Goal: Check status: Check status

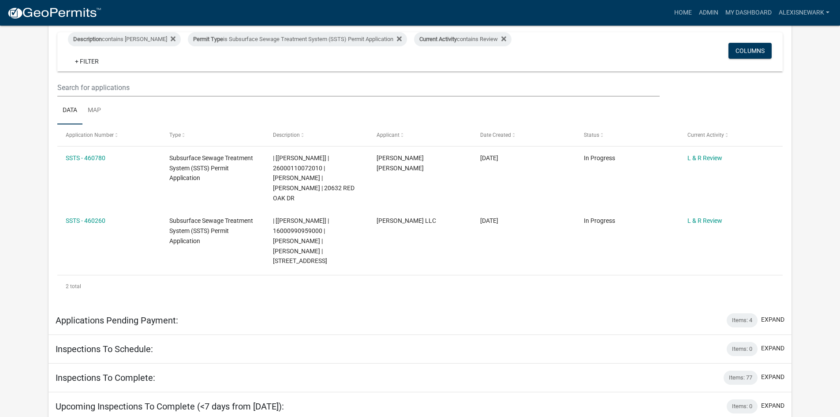
scroll to position [220, 0]
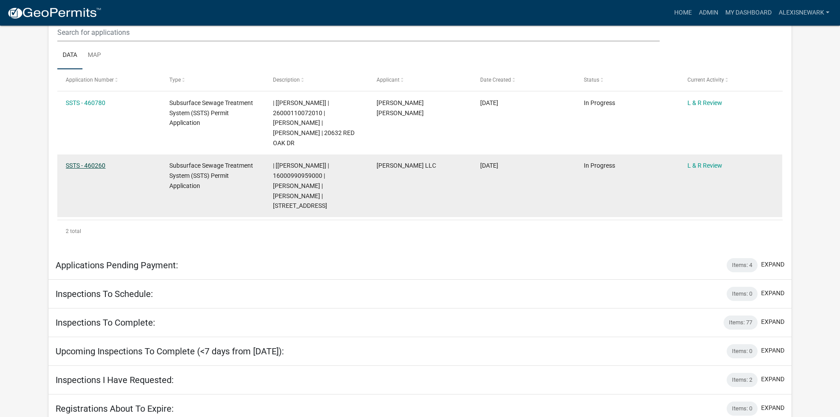
click at [72, 162] on link "SSTS - 460260" at bounding box center [86, 165] width 40 height 7
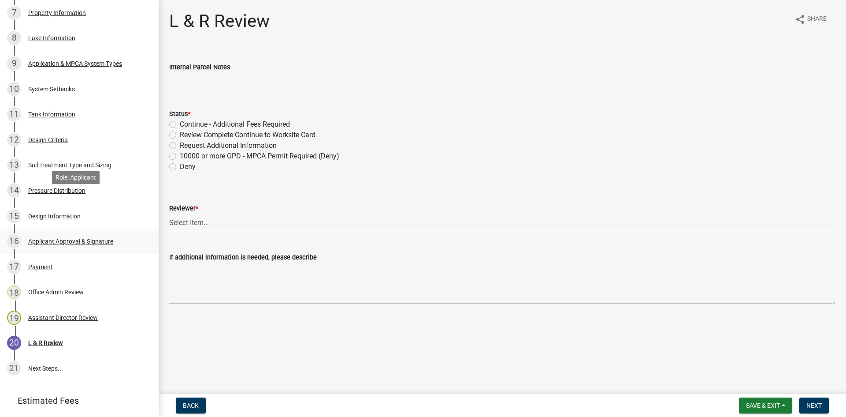
scroll to position [375, 0]
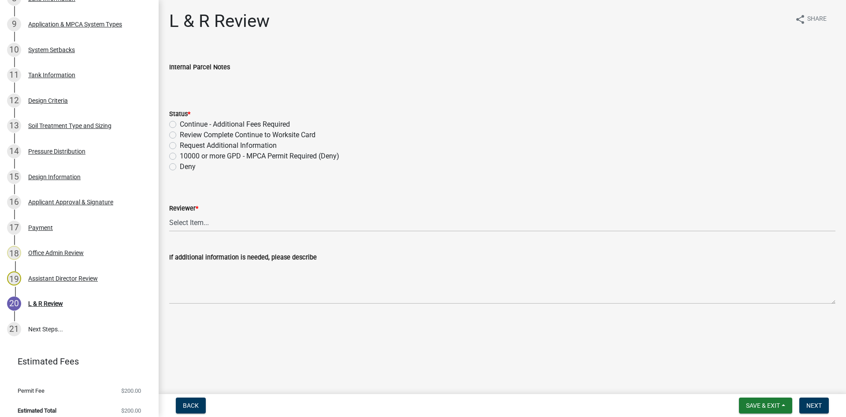
click at [64, 183] on div "15 Design Information" at bounding box center [76, 177] width 138 height 14
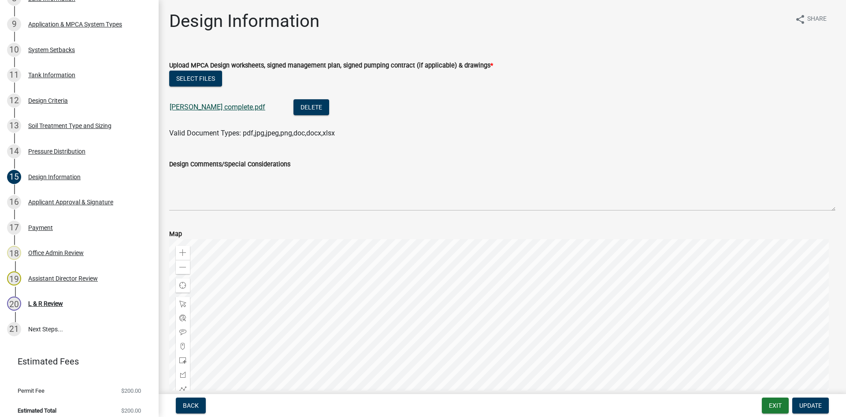
click at [201, 107] on link "[PERSON_NAME] complete.pdf" at bounding box center [218, 107] width 96 height 8
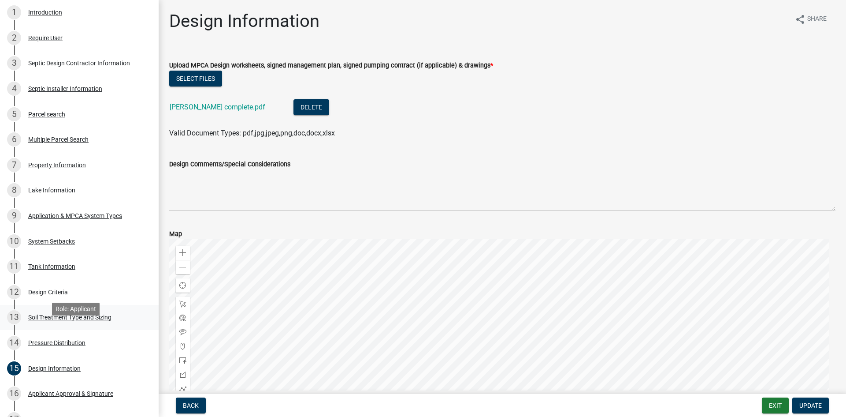
scroll to position [0, 0]
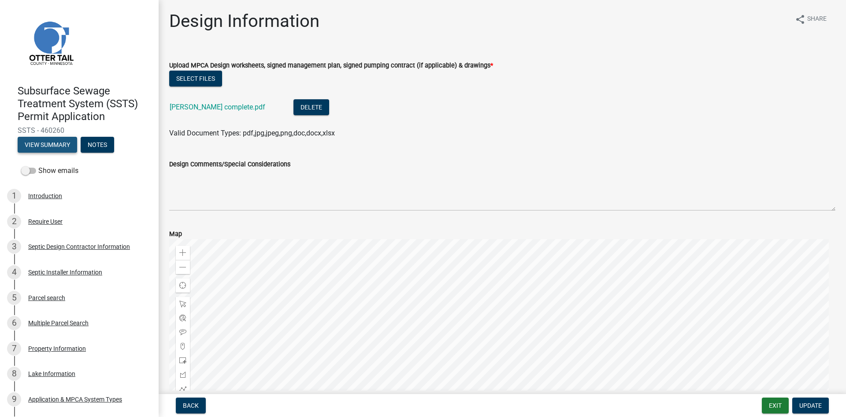
click at [62, 146] on button "View Summary" at bounding box center [48, 145] width 60 height 16
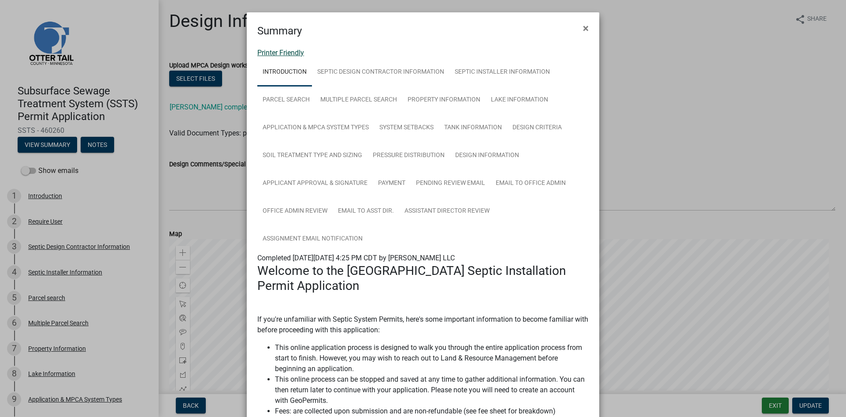
click at [291, 53] on link "Printer Friendly" at bounding box center [280, 52] width 47 height 8
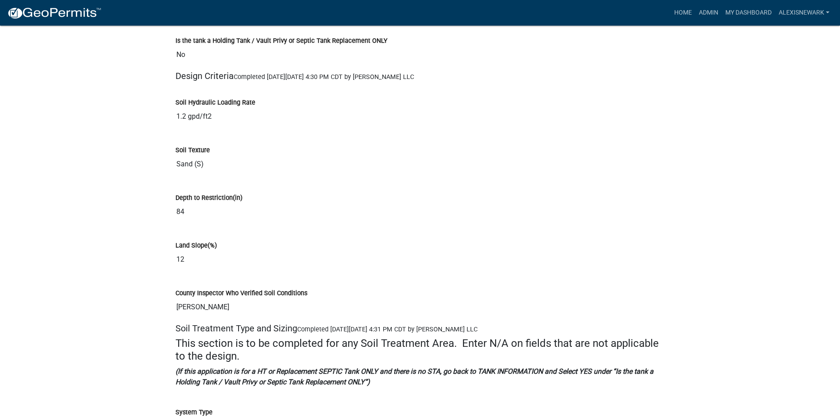
scroll to position [3516, 0]
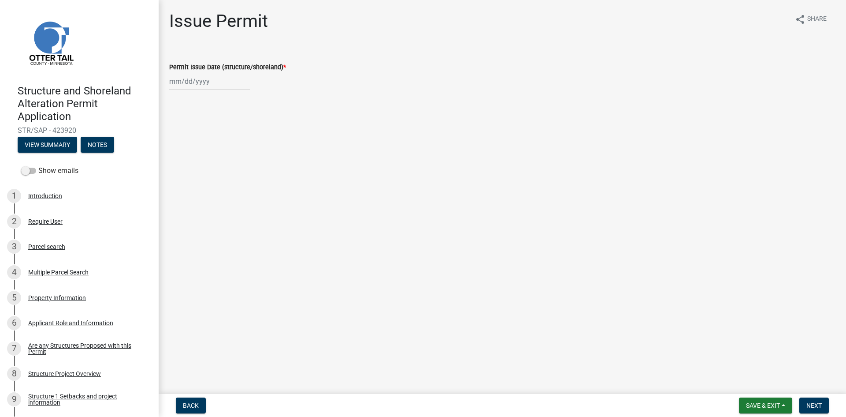
click at [198, 86] on div at bounding box center [209, 81] width 81 height 18
select select "8"
select select "2025"
click at [175, 158] on div "11" at bounding box center [178, 156] width 14 height 14
type input "08/11/2025"
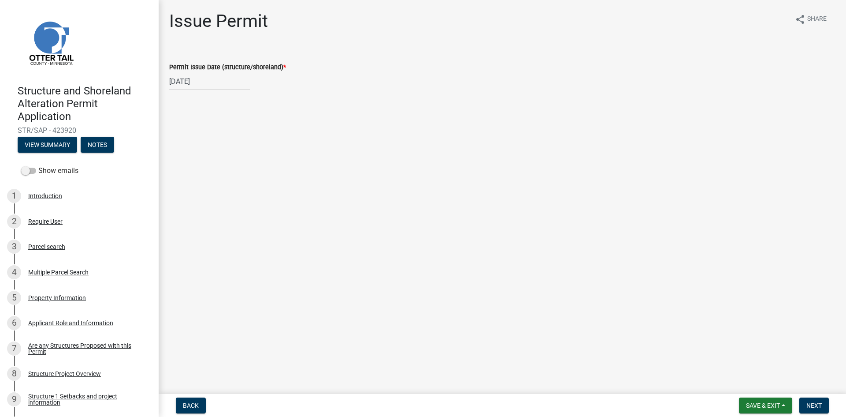
click at [809, 397] on nav "Back Save & Exit Save Save & Exit Next" at bounding box center [503, 405] width 688 height 23
click at [811, 403] on span "Next" at bounding box center [814, 405] width 15 height 7
click at [805, 398] on button "Next" at bounding box center [815, 405] width 30 height 16
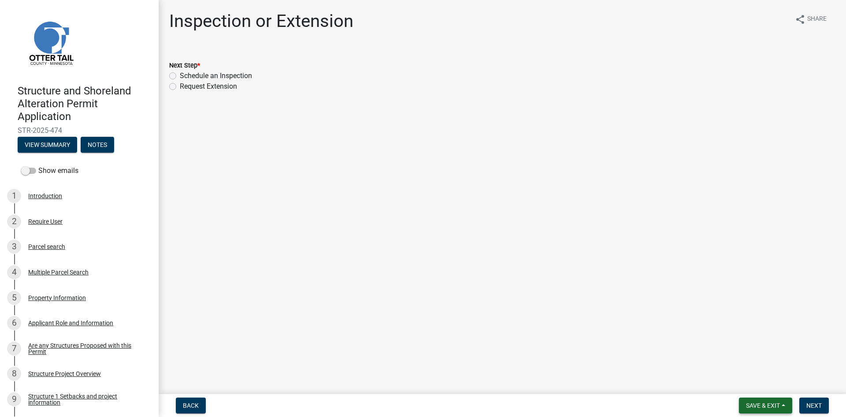
click at [753, 401] on button "Save & Exit" at bounding box center [765, 405] width 53 height 16
click at [750, 378] on button "Save & Exit" at bounding box center [757, 382] width 71 height 21
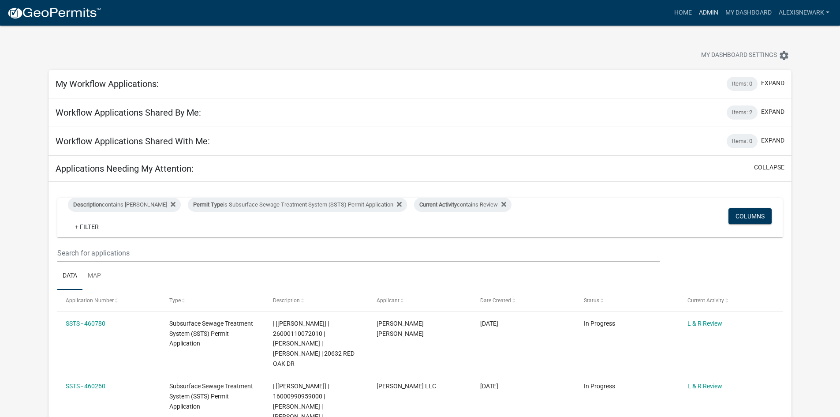
click at [712, 16] on link "Admin" at bounding box center [708, 12] width 26 height 17
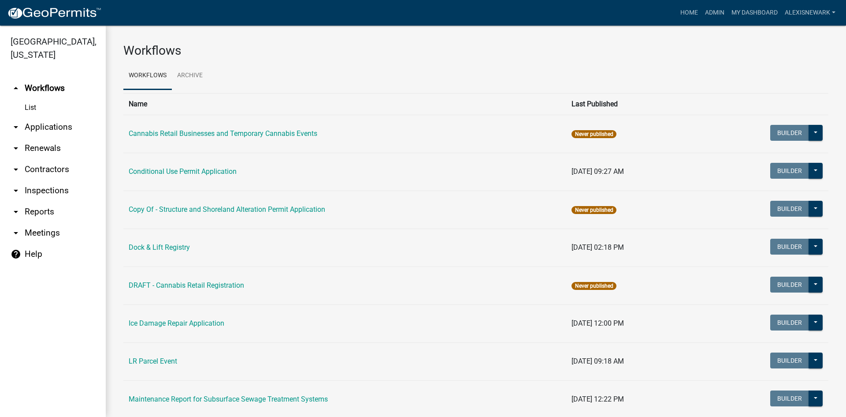
click at [746, 24] on nav "Toggle drawer menu more_horiz Home Admin My Dashboard alexisnewark Admin Accoun…" at bounding box center [423, 13] width 846 height 26
click at [746, 17] on link "My Dashboard" at bounding box center [754, 12] width 53 height 17
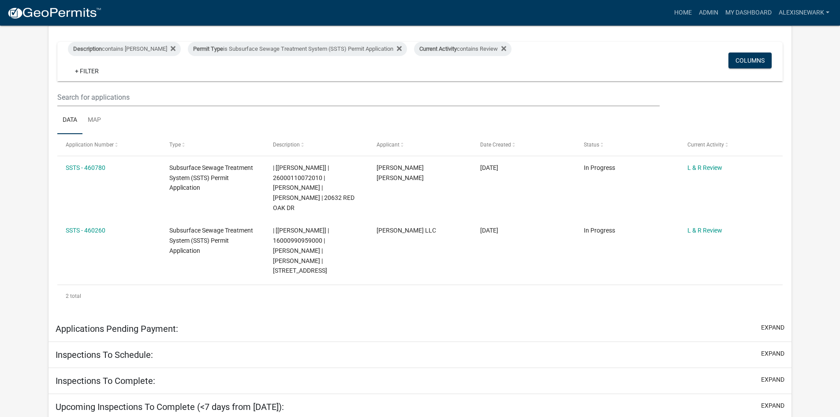
scroll to position [187, 0]
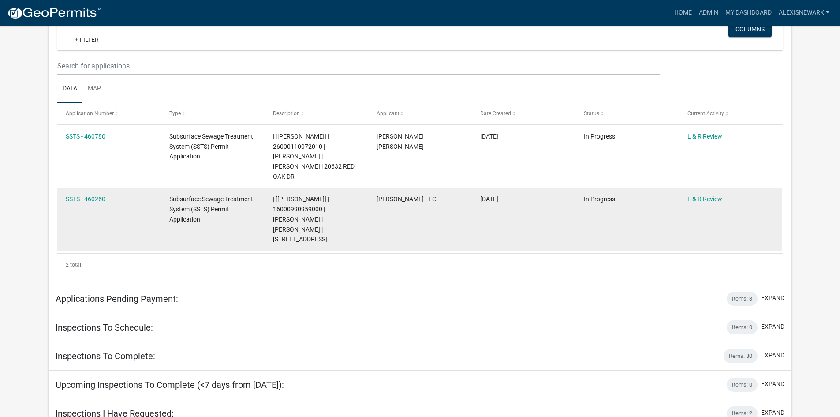
click at [308, 198] on span "| [[PERSON_NAME]] | 16000990959000 | [PERSON_NAME] | [PERSON_NAME] | [STREET_AD…" at bounding box center [301, 218] width 56 height 47
copy span "16000990959000"
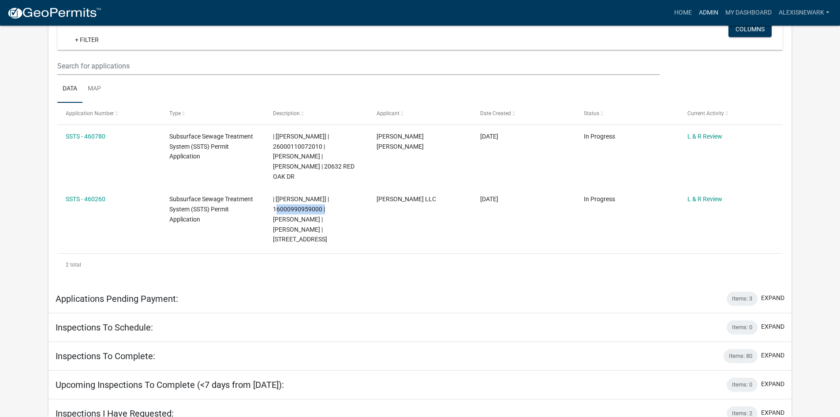
click at [698, 13] on link "Admin" at bounding box center [708, 12] width 26 height 17
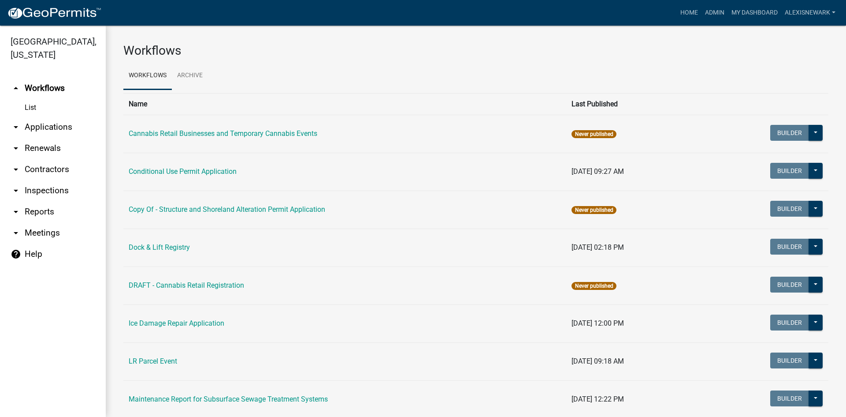
click at [90, 123] on link "arrow_drop_down Applications" at bounding box center [53, 126] width 106 height 21
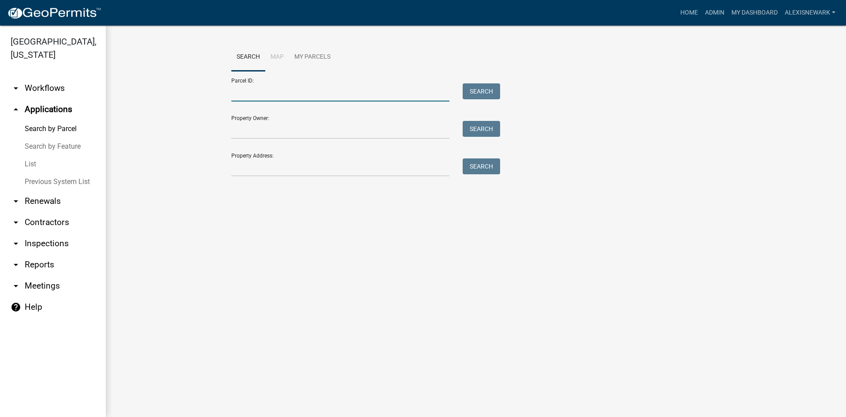
click at [284, 89] on input "Parcel ID:" at bounding box center [340, 92] width 218 height 18
paste input "16000990959000"
type input "16000990959000"
click at [489, 88] on button "Search" at bounding box center [481, 91] width 37 height 16
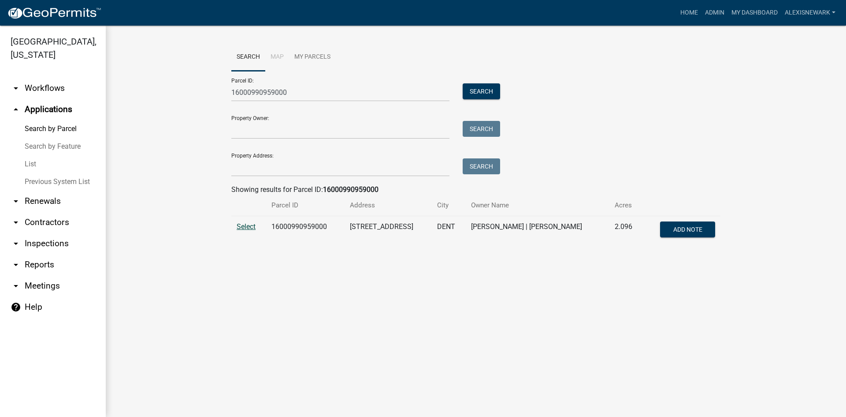
click at [241, 227] on span "Select" at bounding box center [246, 226] width 19 height 8
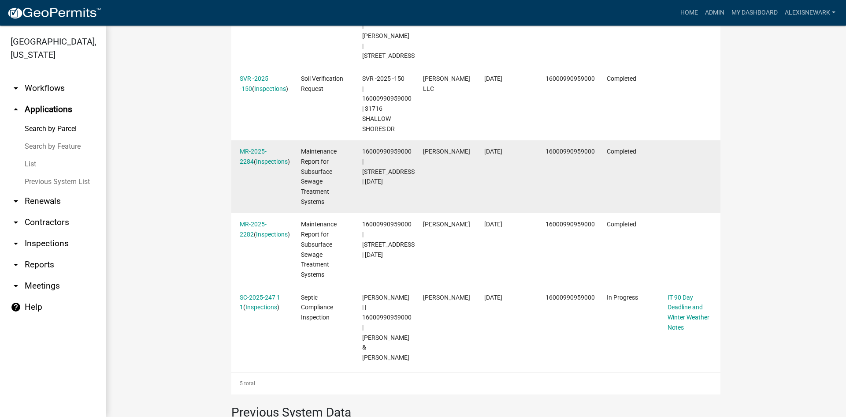
scroll to position [386, 0]
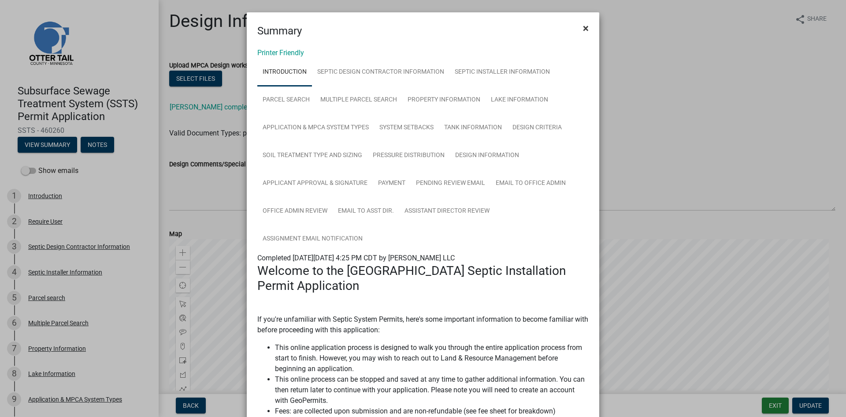
click at [583, 32] on span "×" at bounding box center [586, 28] width 6 height 12
